Goal: Information Seeking & Learning: Stay updated

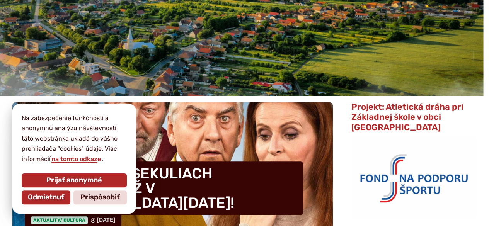
scroll to position [155, 0]
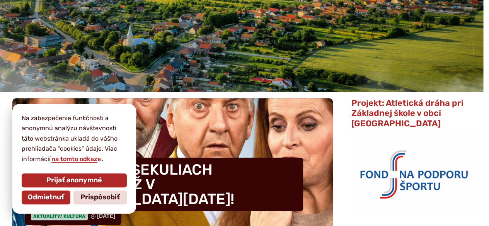
click at [57, 183] on span "Prijať anonymné" at bounding box center [74, 180] width 56 height 9
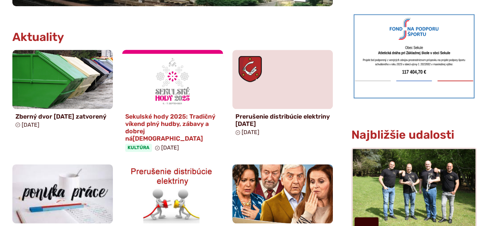
scroll to position [387, 0]
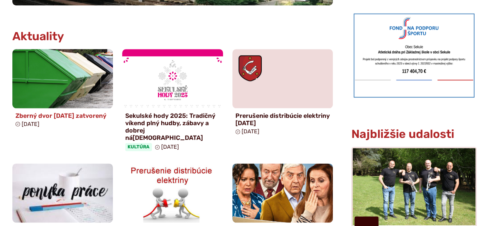
click at [36, 115] on h4 "Zberný dvor [DATE] zatvorený" at bounding box center [62, 115] width 94 height 7
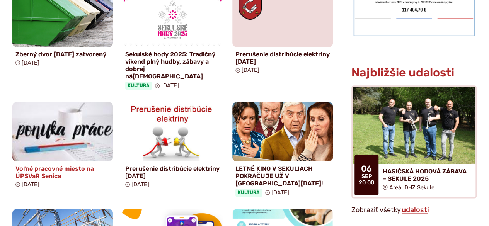
scroll to position [464, 0]
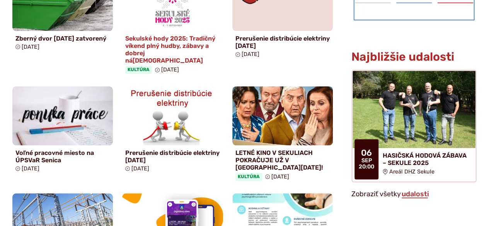
click at [172, 42] on h4 "Sekulské hody 2025: Tradičný víkend plný hudby, zábavy a dobrej nálady" at bounding box center [172, 50] width 94 height 30
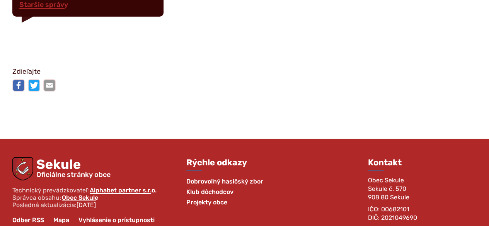
scroll to position [1349, 0]
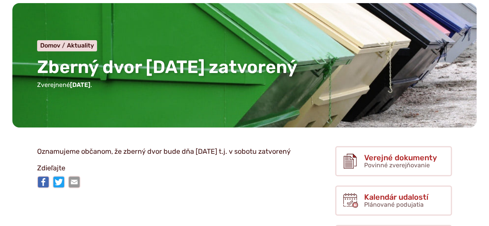
scroll to position [77, 0]
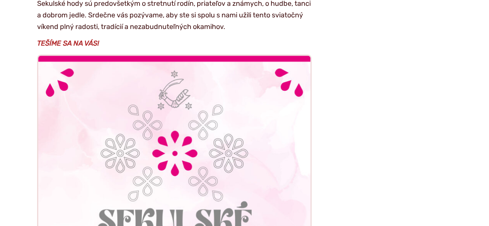
scroll to position [1963, 0]
